Goal: Communication & Community: Participate in discussion

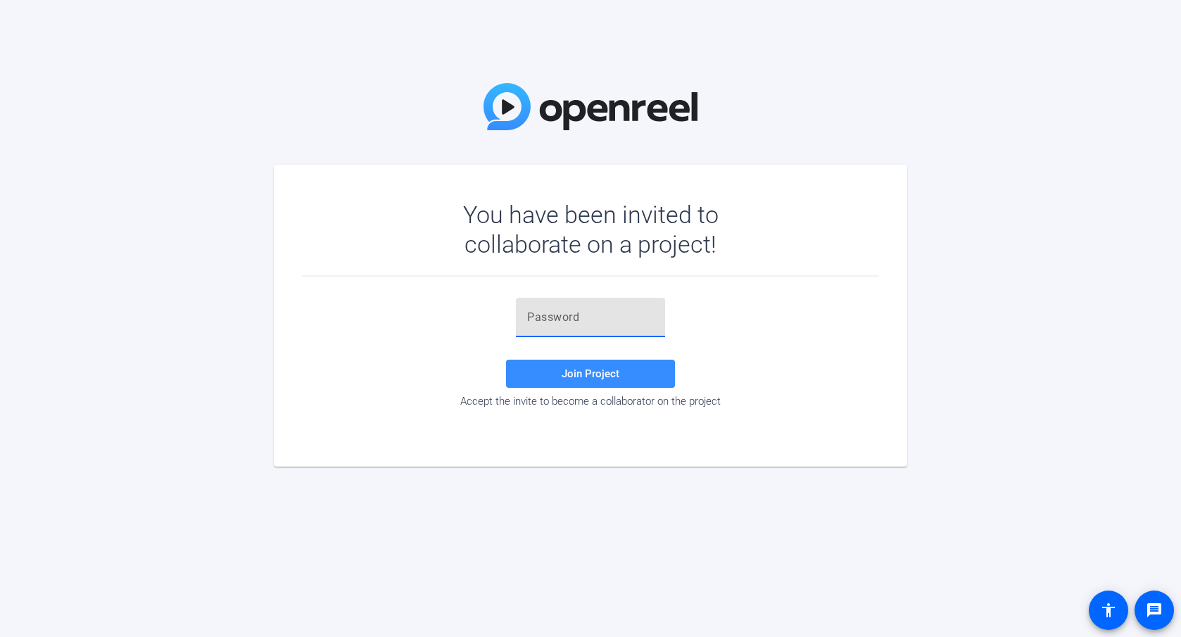
click at [593, 309] on input "text" at bounding box center [590, 317] width 127 height 17
paste input ";vSW{)"
type input ";vSW{)"
click at [606, 378] on span "Join Project" at bounding box center [591, 373] width 58 height 13
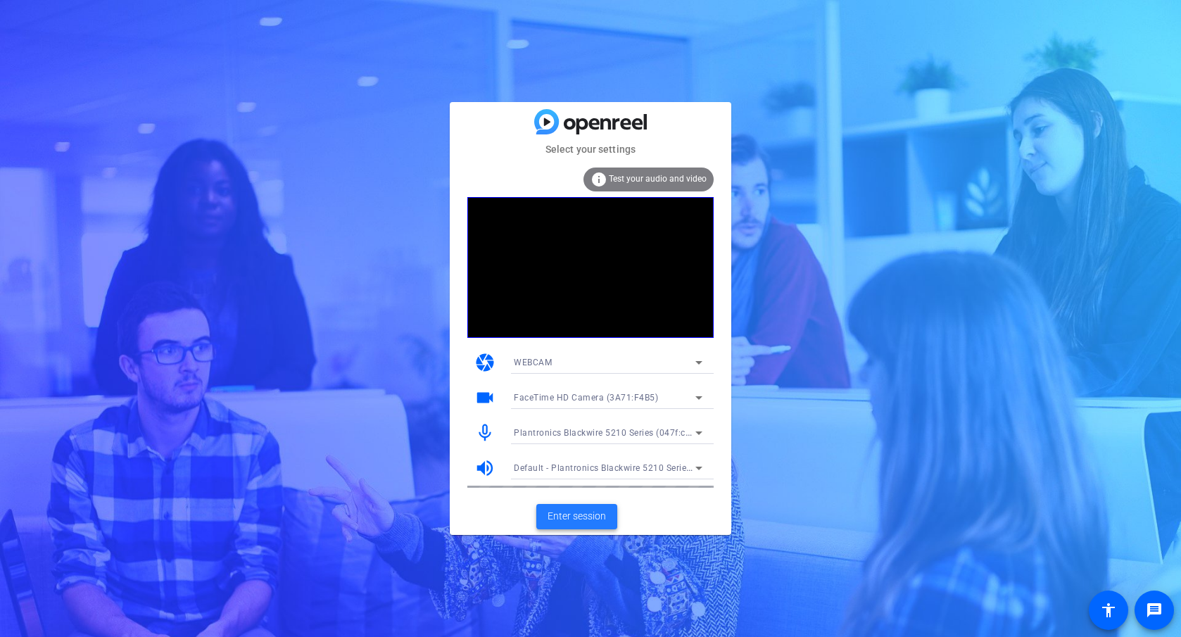
click at [594, 528] on span at bounding box center [576, 517] width 81 height 34
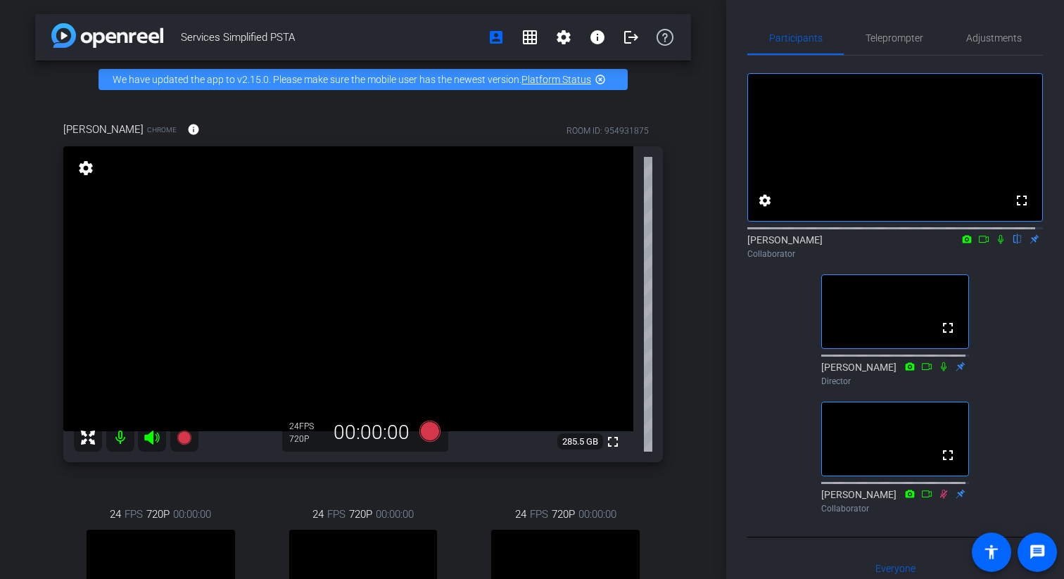
click at [915, 319] on video at bounding box center [895, 311] width 146 height 73
click at [529, 29] on mat-icon "grid_on" at bounding box center [530, 37] width 17 height 17
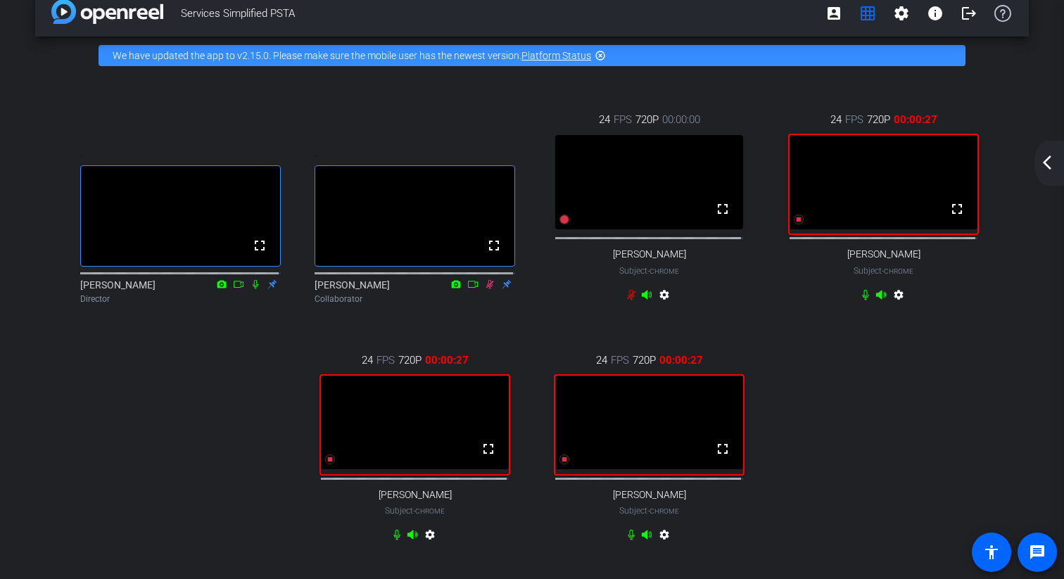
scroll to position [23, 0]
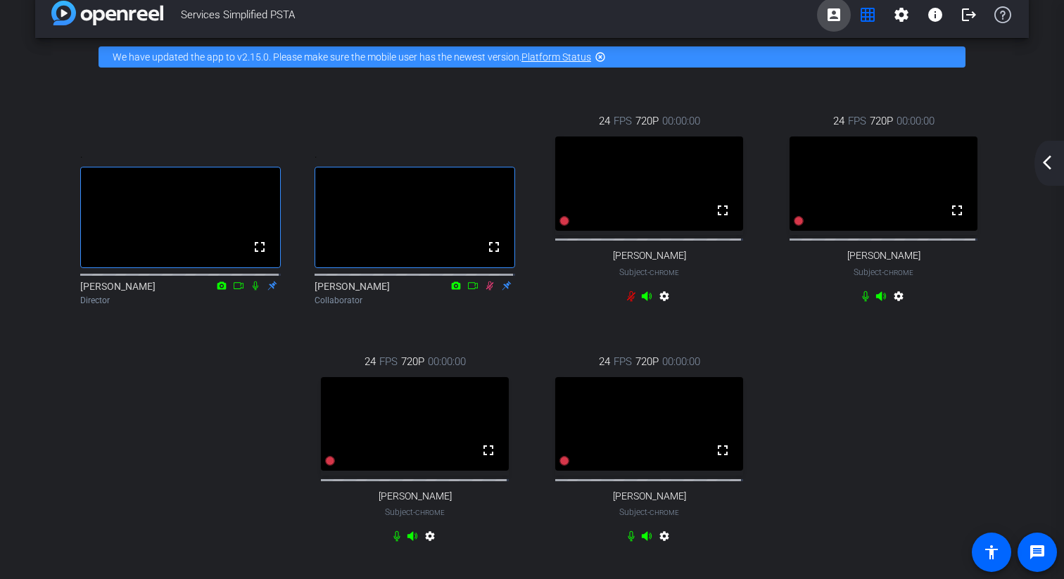
click at [828, 13] on mat-icon "account_box" at bounding box center [834, 14] width 17 height 17
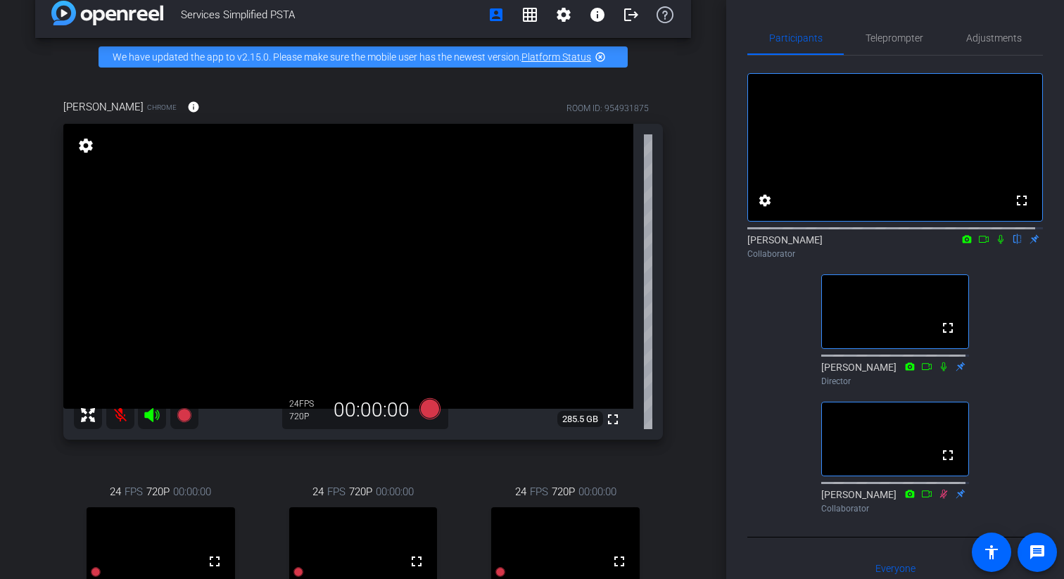
click at [995, 244] on icon at bounding box center [1000, 239] width 11 height 10
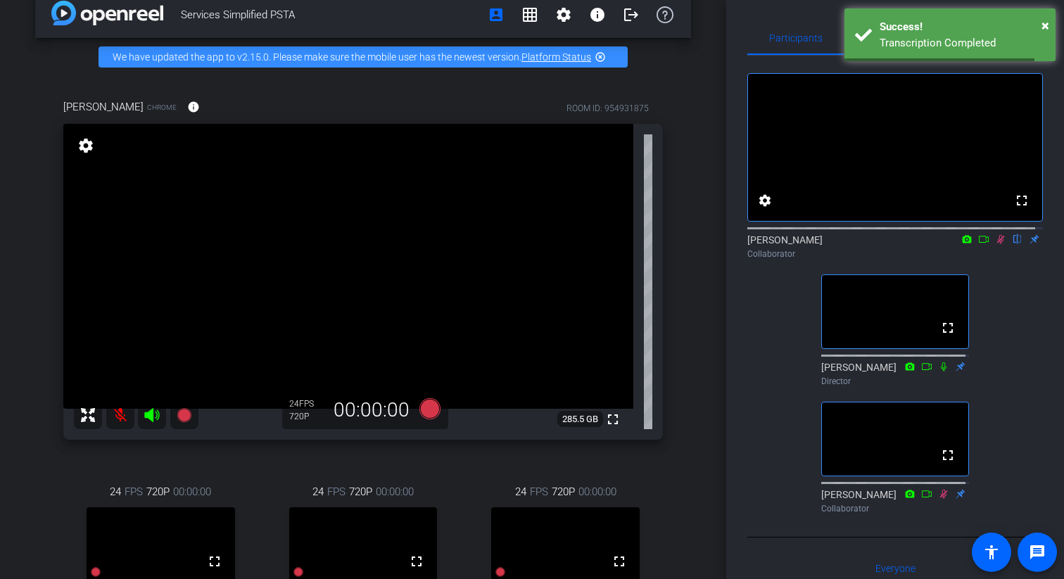
click at [997, 244] on icon at bounding box center [1001, 239] width 8 height 9
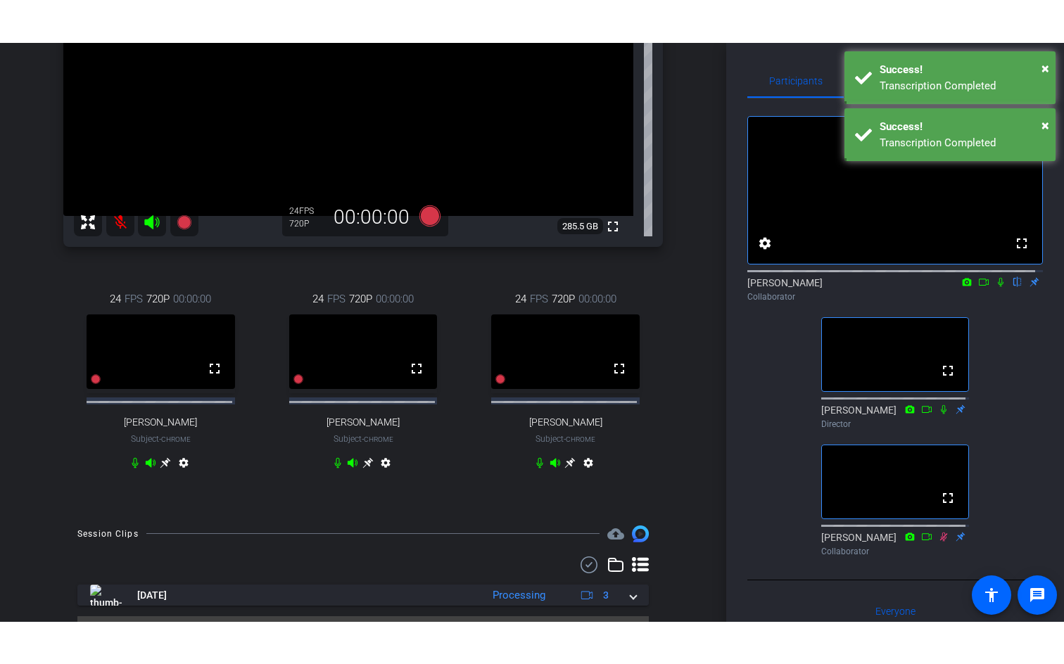
scroll to position [311, 0]
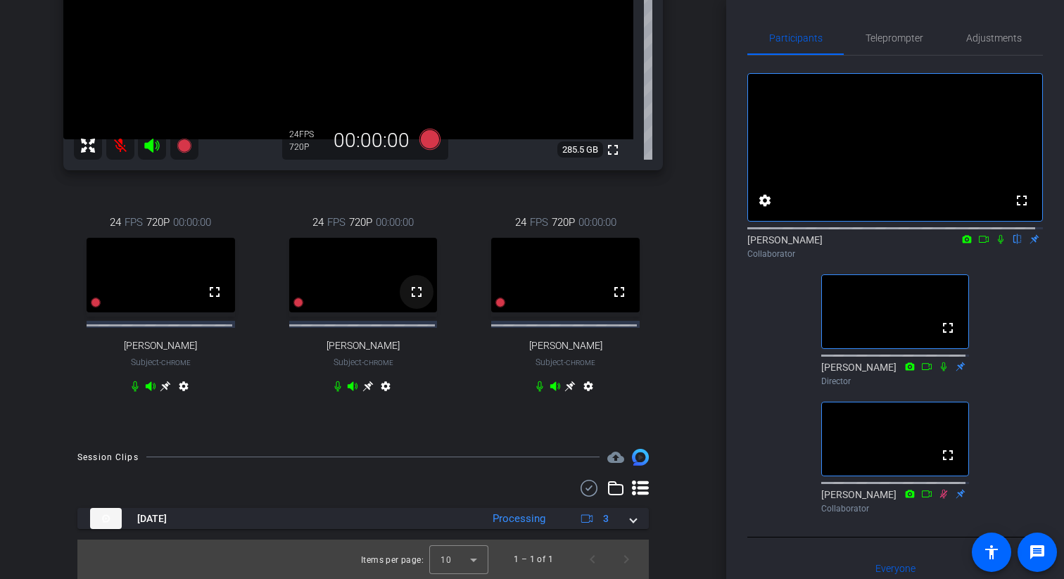
click at [408, 287] on mat-icon "fullscreen" at bounding box center [416, 292] width 17 height 17
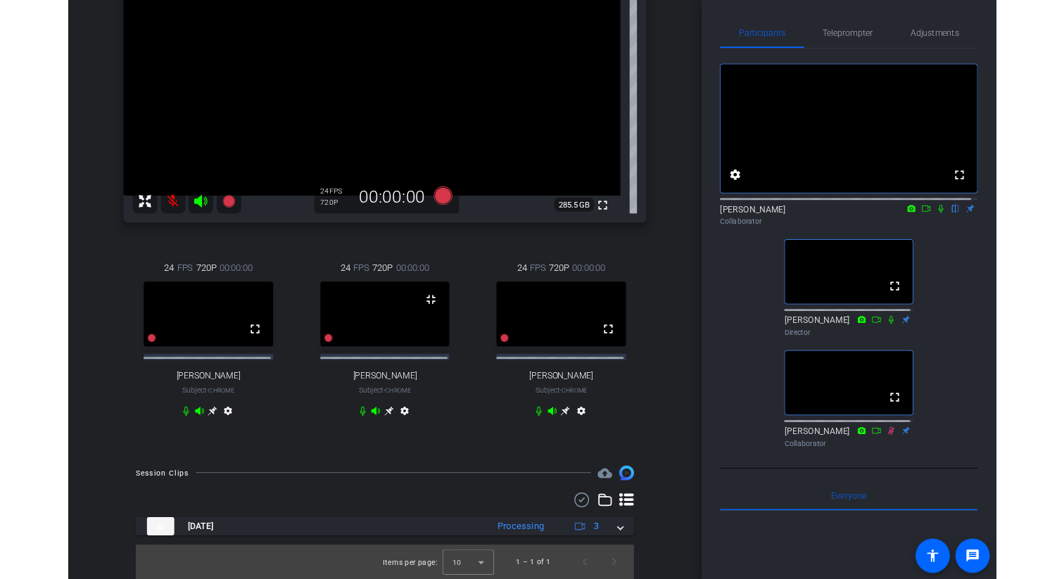
scroll to position [225, 0]
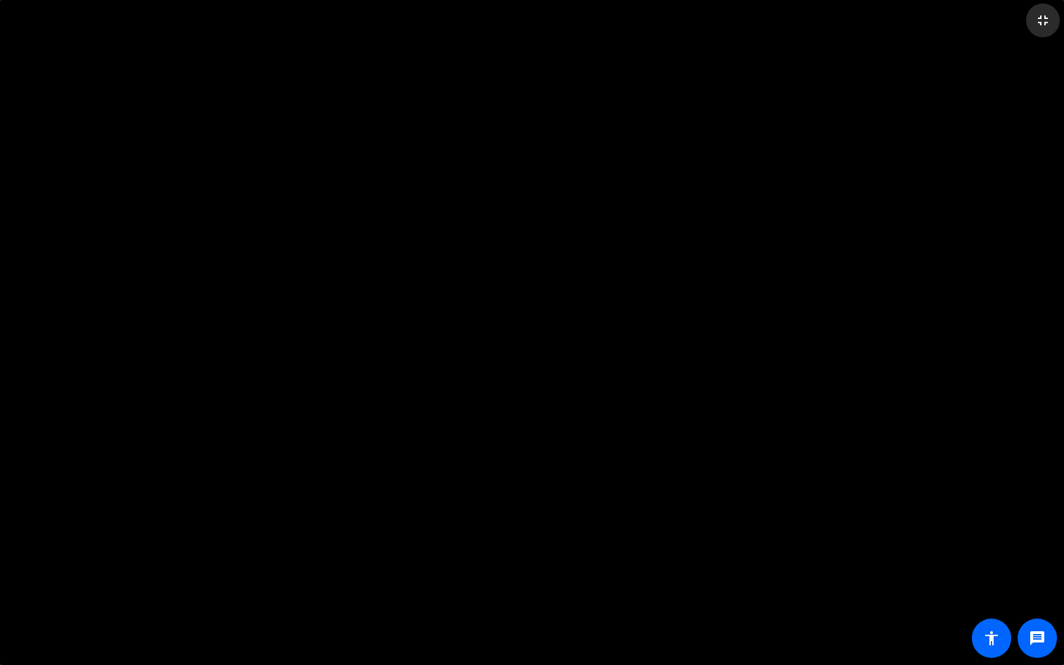
click at [1042, 18] on mat-icon "fullscreen_exit" at bounding box center [1043, 20] width 17 height 17
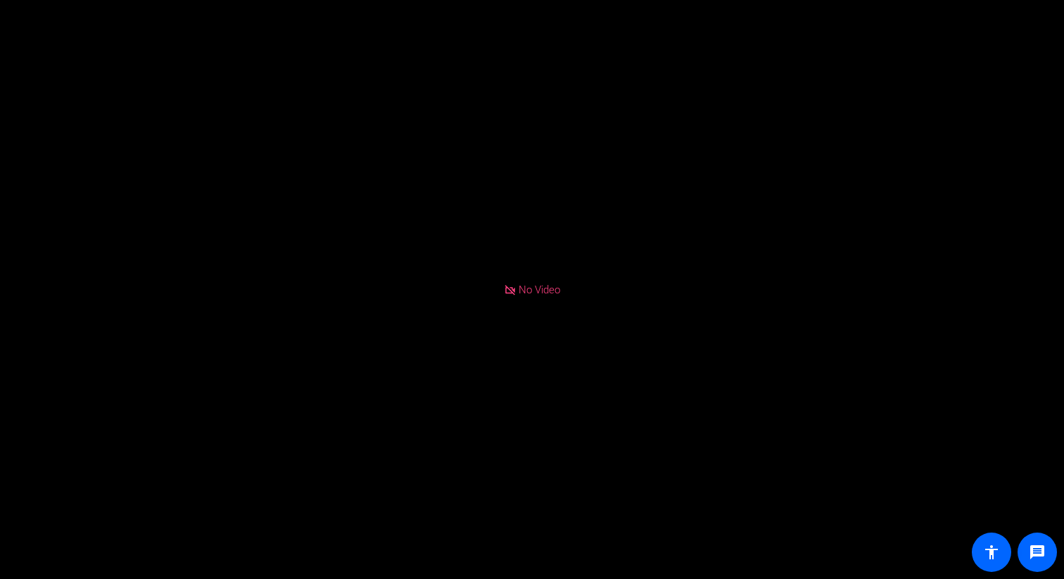
scroll to position [122, 0]
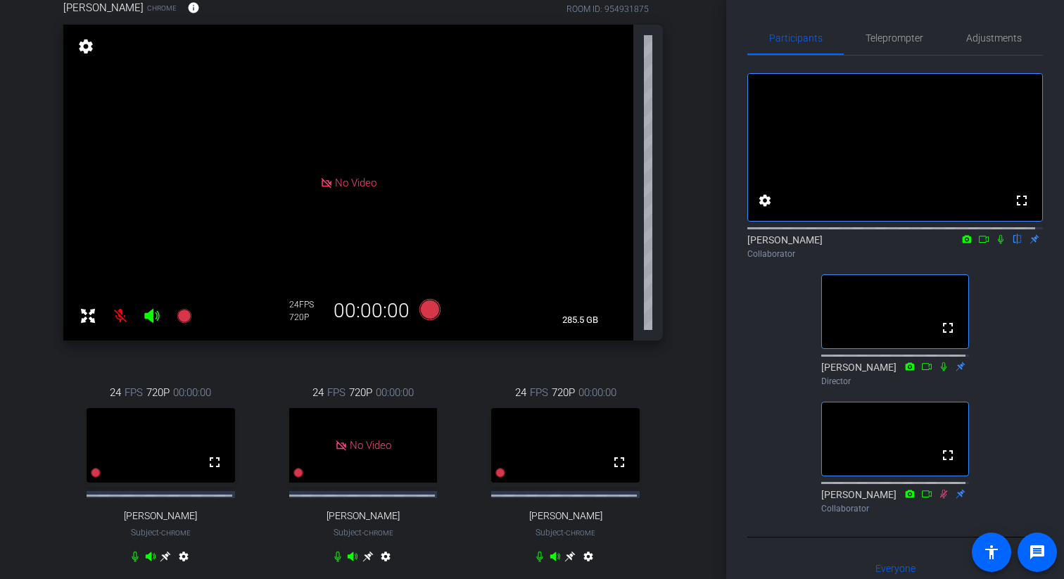
click at [995, 244] on icon at bounding box center [1000, 239] width 11 height 10
click at [961, 244] on icon at bounding box center [966, 239] width 11 height 10
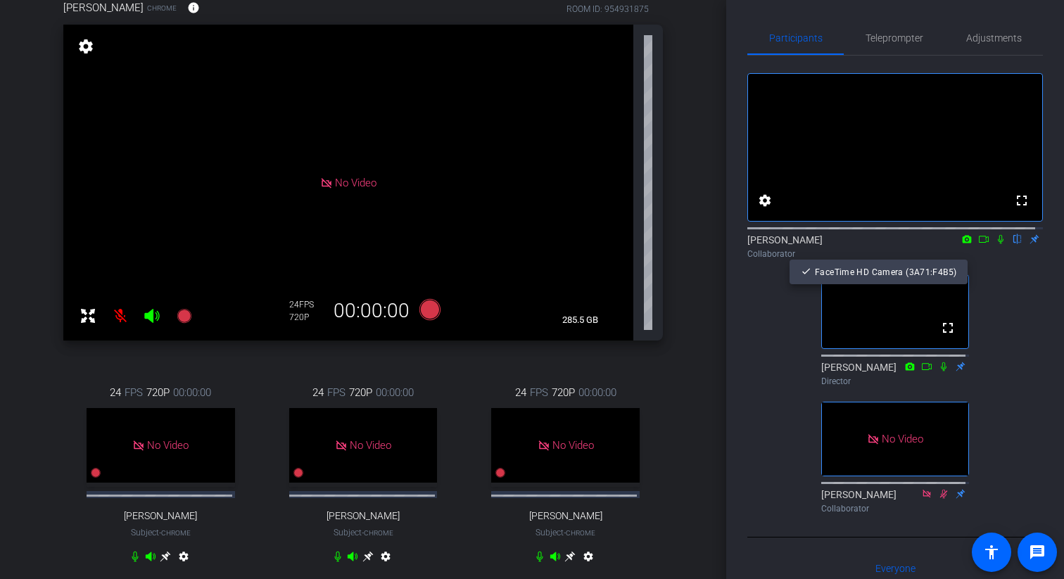
click at [959, 252] on div at bounding box center [532, 289] width 1064 height 579
click at [961, 244] on icon at bounding box center [966, 239] width 11 height 10
click at [974, 253] on div at bounding box center [532, 289] width 1064 height 579
click at [978, 244] on icon at bounding box center [983, 239] width 11 height 10
click at [1012, 244] on icon at bounding box center [1017, 239] width 11 height 10
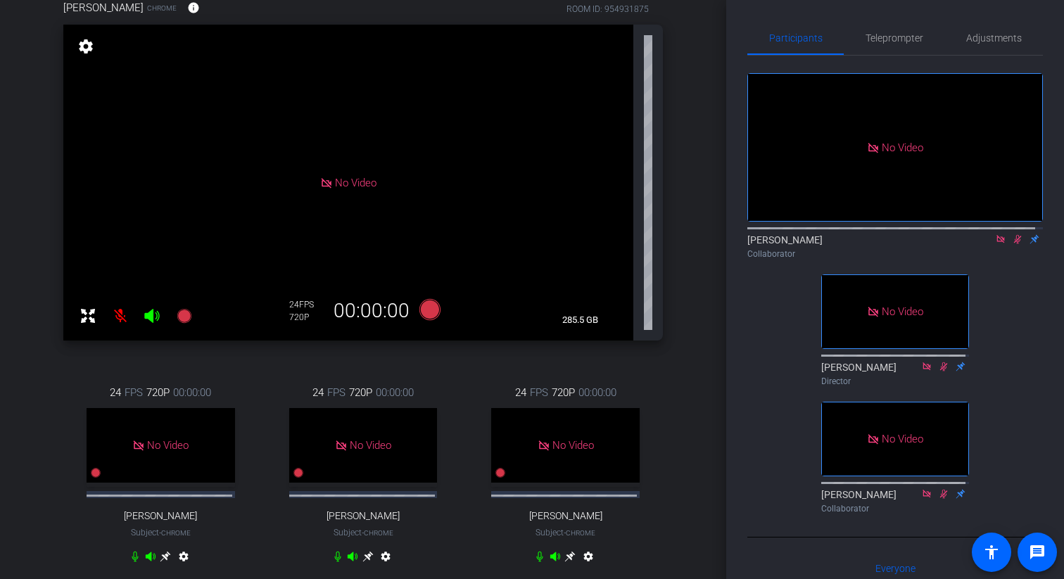
click at [1011, 265] on div "[PERSON_NAME] Collaborator" at bounding box center [895, 243] width 296 height 43
click at [995, 244] on icon at bounding box center [1000, 239] width 11 height 10
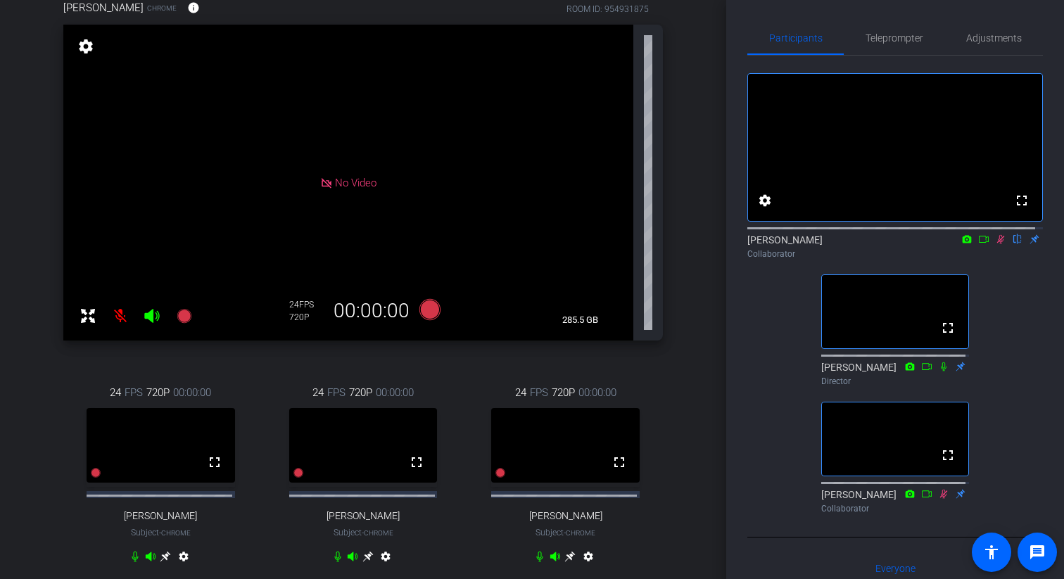
click at [995, 244] on icon at bounding box center [1000, 239] width 11 height 10
click at [978, 244] on icon at bounding box center [983, 239] width 11 height 10
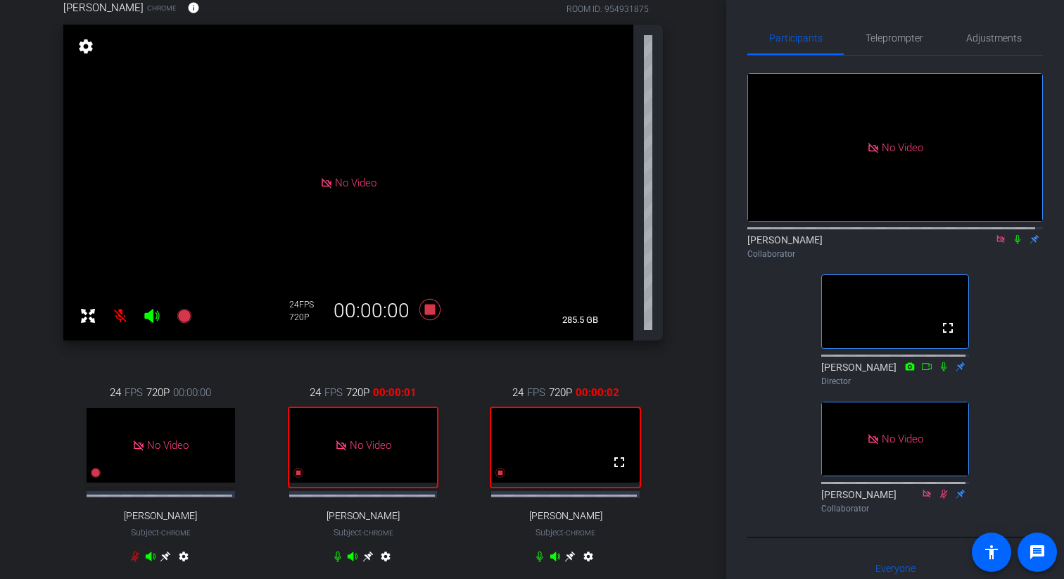
click at [1012, 244] on icon at bounding box center [1017, 239] width 11 height 10
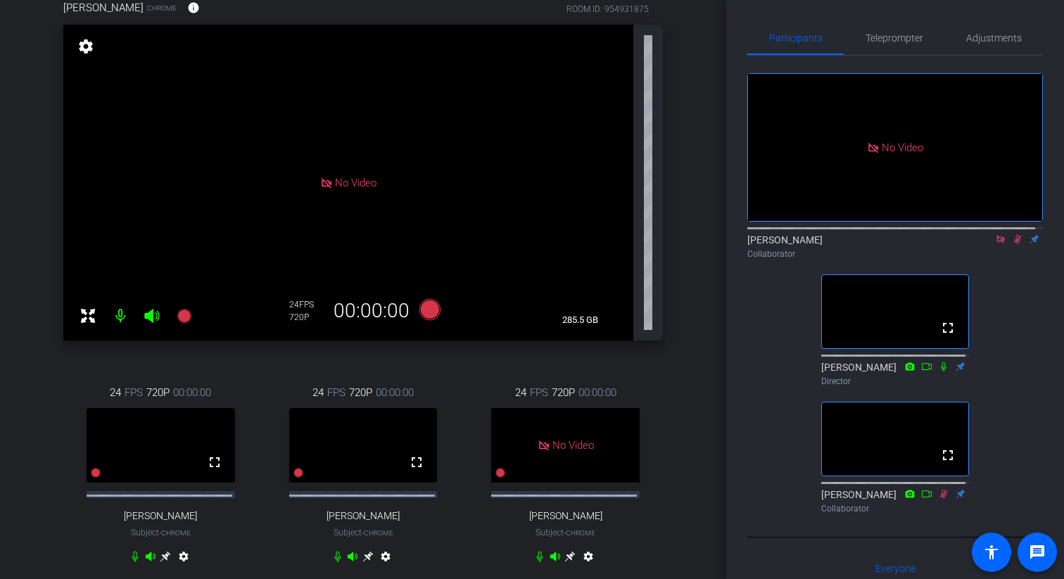
click at [995, 244] on icon at bounding box center [1000, 239] width 11 height 10
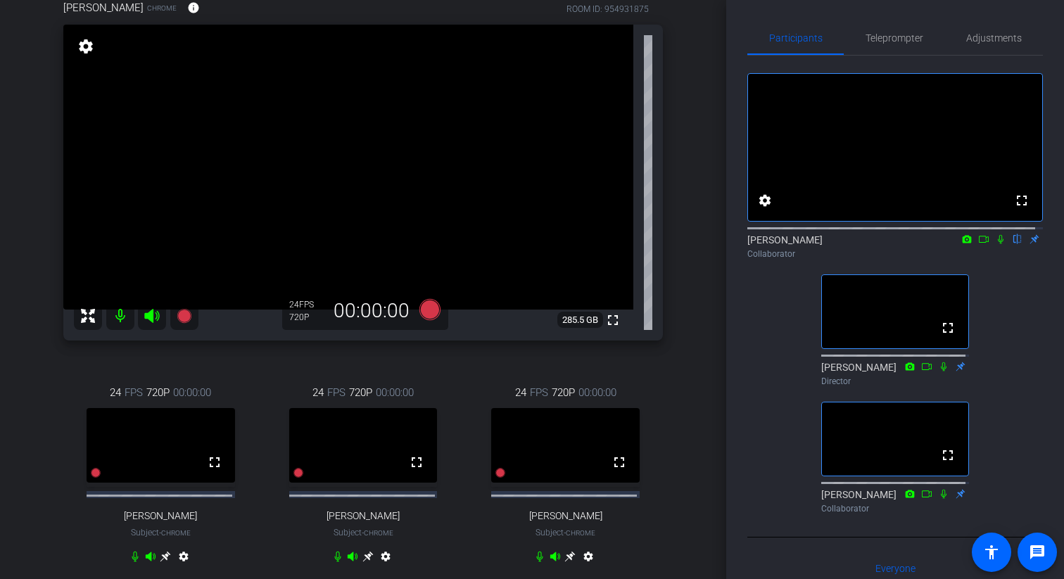
click at [700, 270] on div "Services Simplified PSTA account_box grid_on settings info logout We have updat…" at bounding box center [363, 167] width 726 height 579
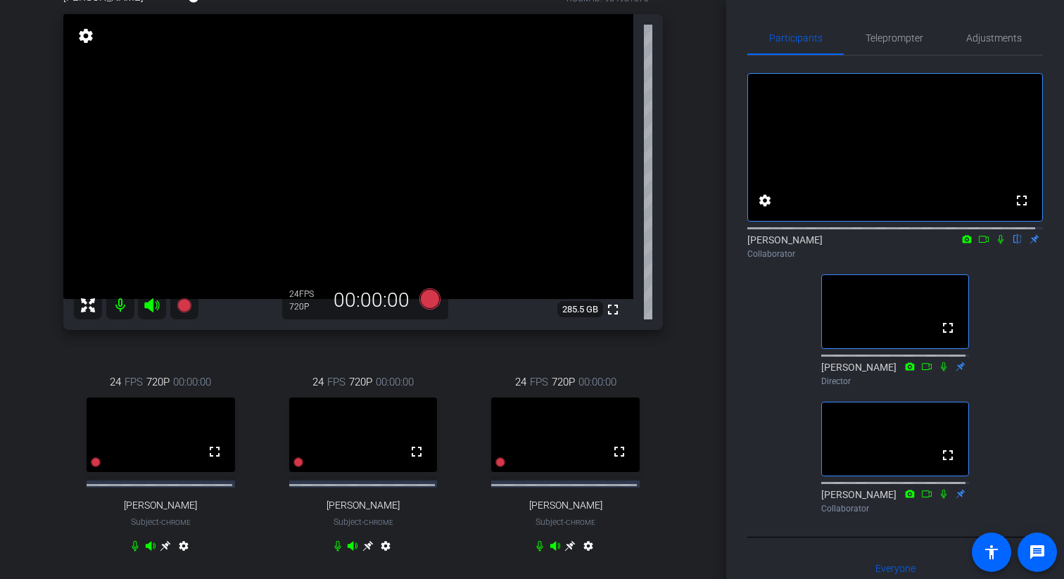
scroll to position [129, 0]
